Goal: Task Accomplishment & Management: Complete application form

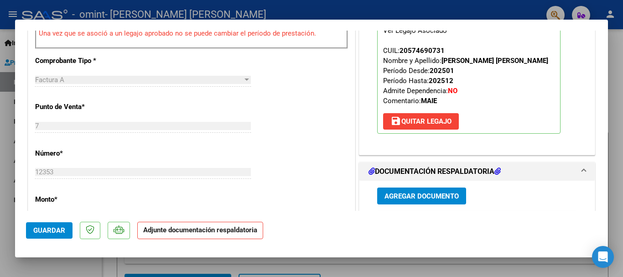
scroll to position [319, 0]
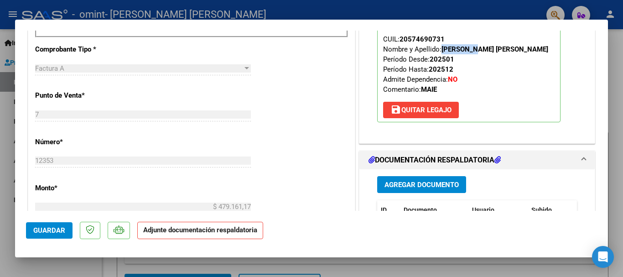
drag, startPoint x: 476, startPoint y: 47, endPoint x: 440, endPoint y: 47, distance: 36.5
click at [442, 47] on strong "[PERSON_NAME] [PERSON_NAME]" at bounding box center [495, 49] width 107 height 8
copy strong "[PERSON_NAME]"
click at [410, 182] on span "Agregar Documento" at bounding box center [422, 185] width 74 height 8
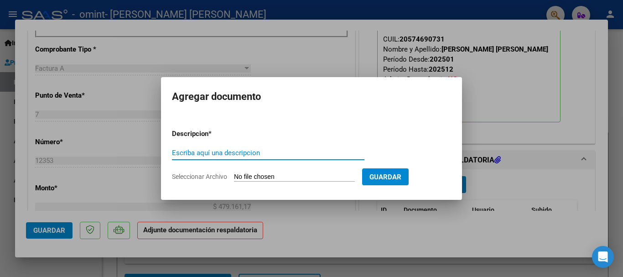
click at [249, 174] on input "Seleccionar Archivo" at bounding box center [294, 177] width 121 height 9
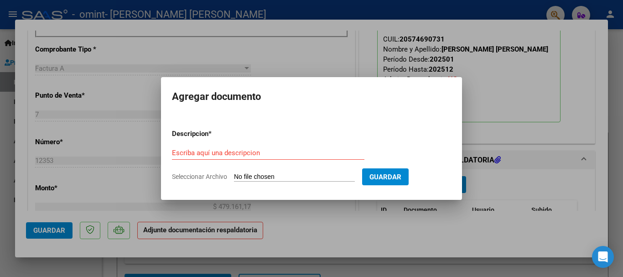
type input "C:\fakepath\ASIST SAIE SEP - [PERSON_NAME] .pdf"
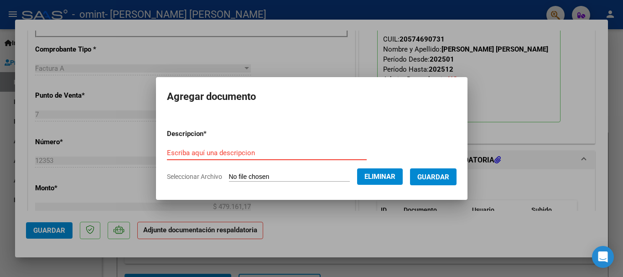
click at [279, 155] on input "Escriba aquí una descripcion" at bounding box center [267, 153] width 200 height 8
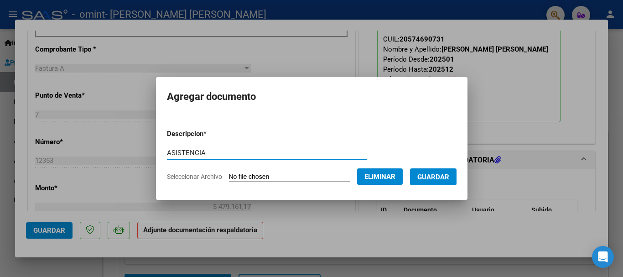
type input "ASISTENCIA"
click at [451, 171] on button "Guardar" at bounding box center [433, 176] width 47 height 17
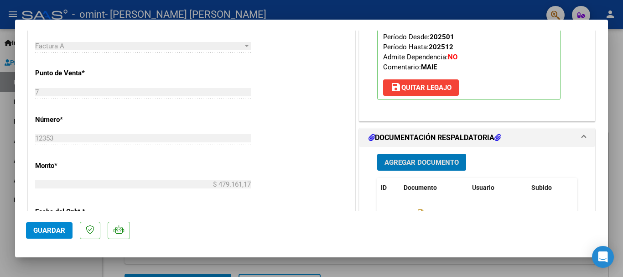
scroll to position [365, 0]
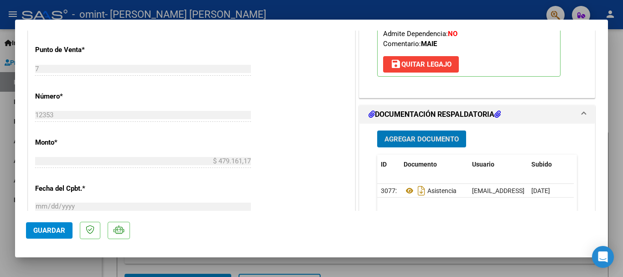
click at [64, 236] on button "Guardar" at bounding box center [49, 230] width 47 height 16
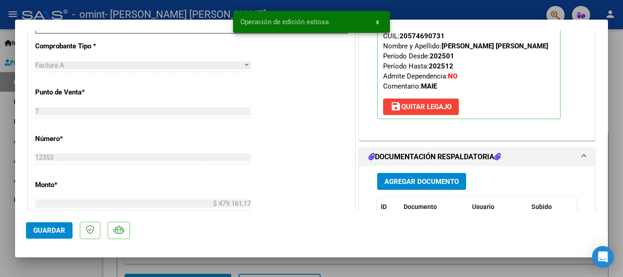
scroll to position [319, 0]
